Goal: Check status: Check status

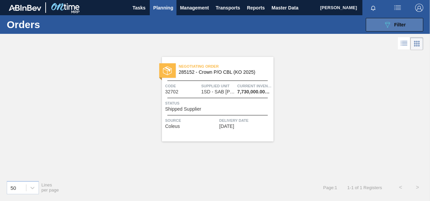
click at [389, 24] on icon "089F7B8B-B2A5-4AFE-B5C0-19BA573D28AC" at bounding box center [387, 25] width 8 height 8
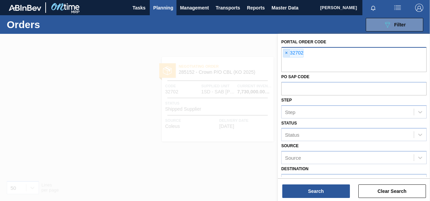
click at [286, 53] on span "×" at bounding box center [286, 53] width 6 height 8
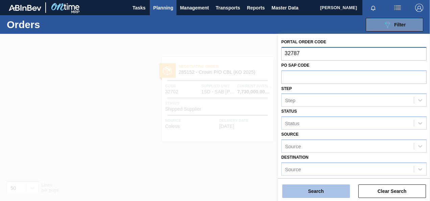
type input "32787"
click at [318, 189] on button "Search" at bounding box center [316, 191] width 68 height 14
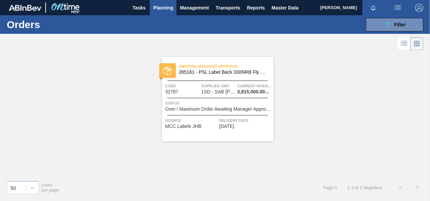
click at [223, 95] on div "Awaiting Manager Approval 285161 - PSL Label Back 330NRB Fly Fish Lemon PU Code…" at bounding box center [217, 99] width 111 height 84
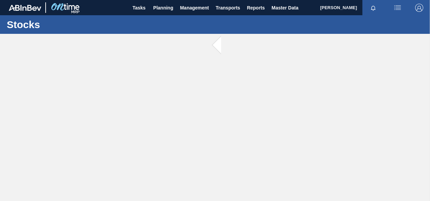
click at [223, 95] on main "Tasks Planning Management Transports Reports Master Data [PERSON_NAME] [PERSON_…" at bounding box center [215, 100] width 430 height 201
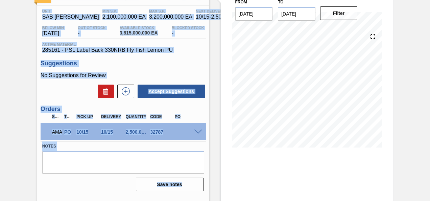
scroll to position [90, 0]
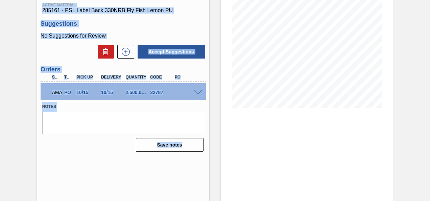
click at [197, 92] on span at bounding box center [198, 92] width 8 height 5
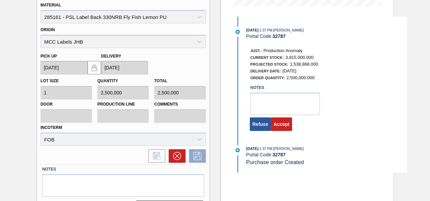
scroll to position [210, 0]
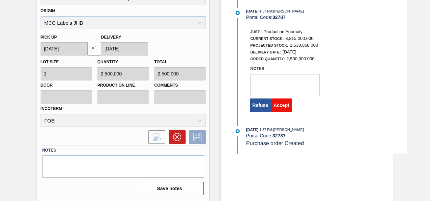
click at [281, 106] on button "Accept" at bounding box center [281, 105] width 21 height 14
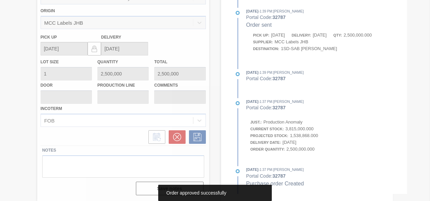
scroll to position [90, 0]
